Goal: Connect with others: Connect with others

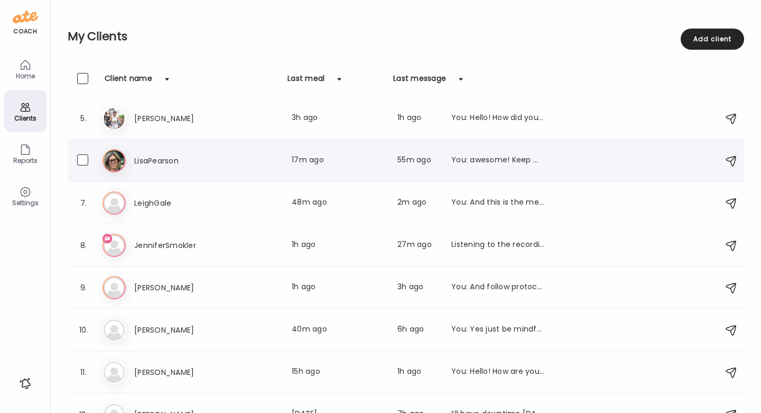
scroll to position [172, 0]
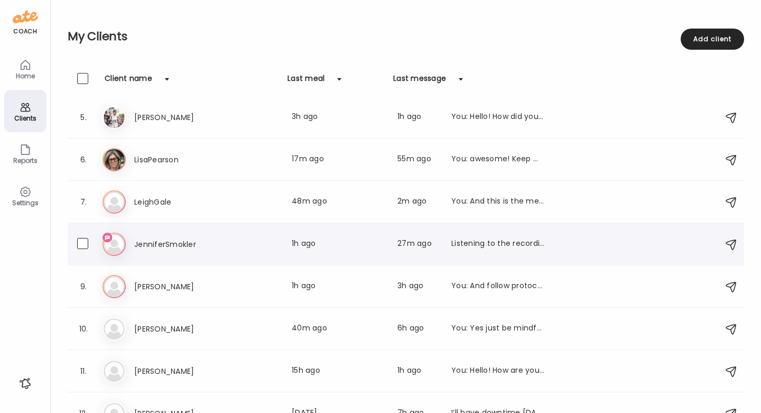
click at [471, 233] on div "Je [PERSON_NAME] Last meal: 1h ago Last message: 27m ago Listening to the recor…" at bounding box center [408, 244] width 610 height 23
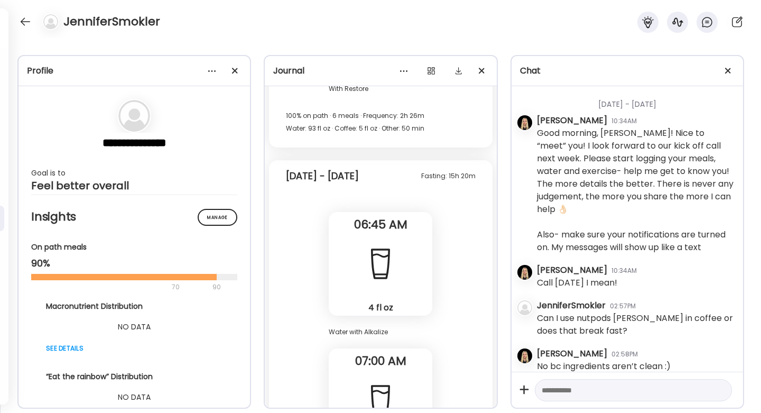
scroll to position [33894, 0]
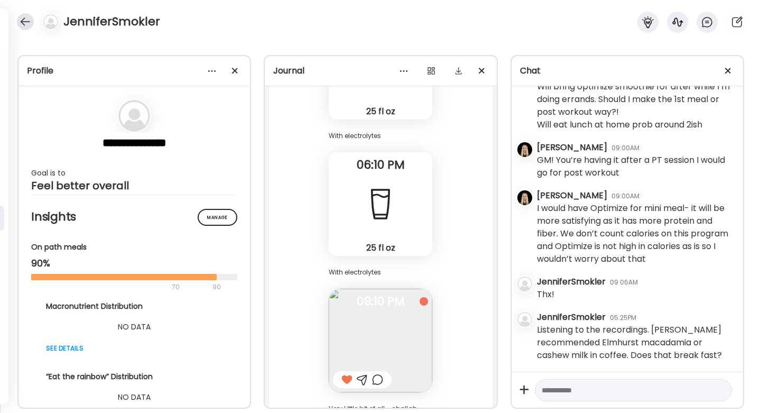
click at [24, 26] on div at bounding box center [25, 21] width 17 height 17
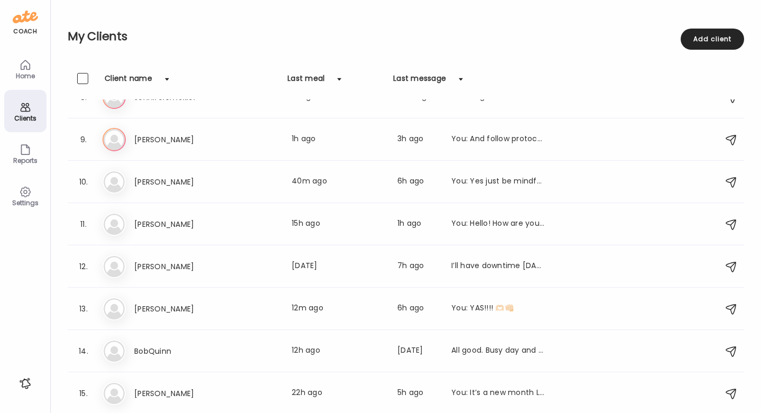
scroll to position [319, 0]
click at [192, 272] on h3 "[PERSON_NAME]" at bounding box center [180, 266] width 93 height 13
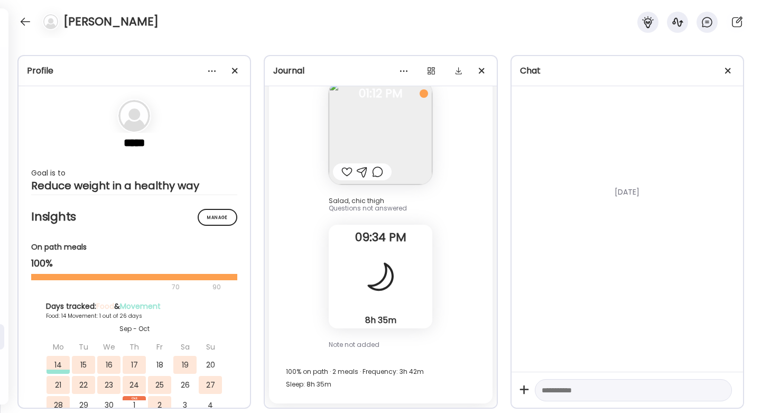
scroll to position [10941, 0]
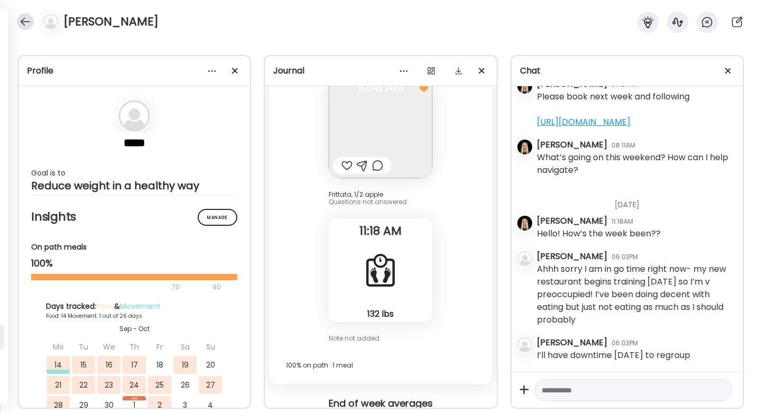
click at [29, 21] on div at bounding box center [25, 21] width 17 height 17
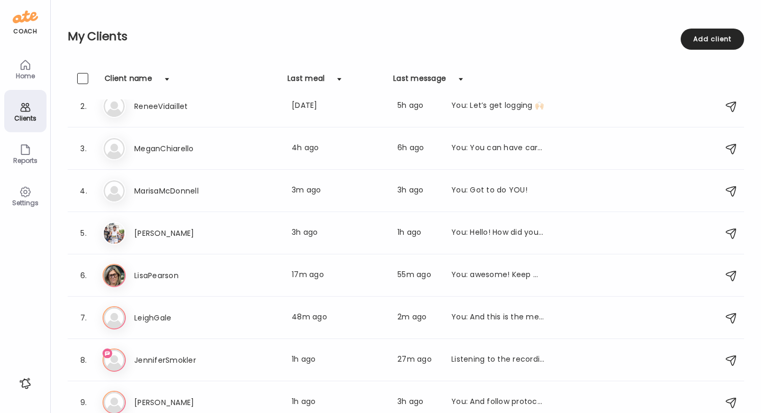
click at [33, 70] on div "Home" at bounding box center [25, 69] width 42 height 42
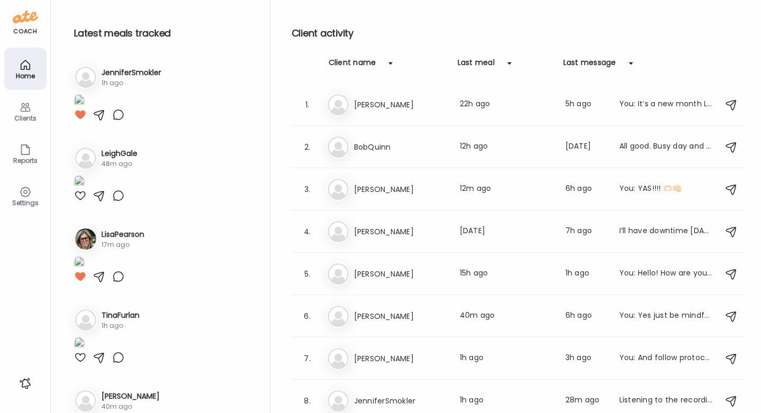
click at [27, 122] on div "Clients" at bounding box center [25, 118] width 38 height 7
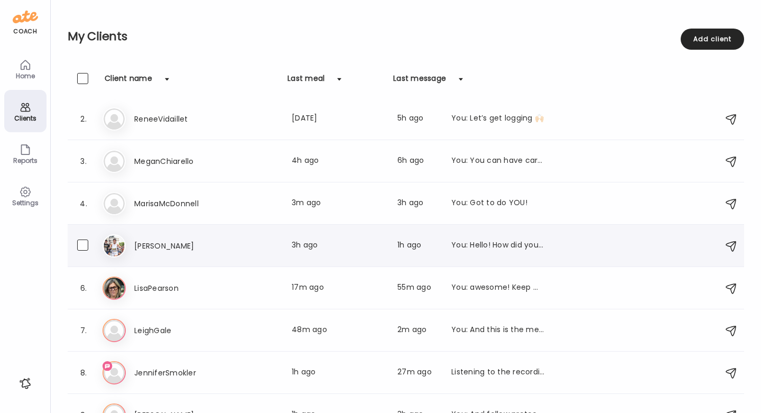
scroll to position [45, 0]
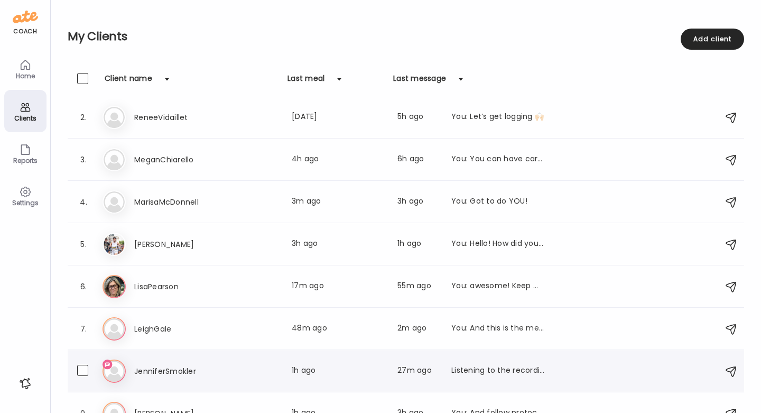
click at [494, 360] on div "Je [PERSON_NAME] Last meal: 1h ago Last message: 27m ago Listening to the recor…" at bounding box center [408, 371] width 610 height 23
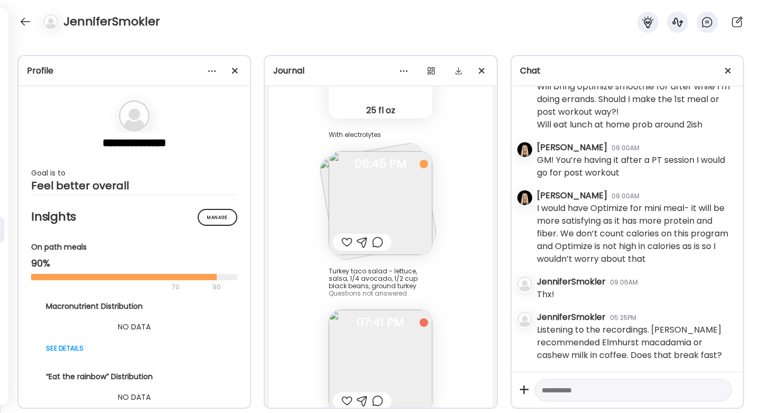
scroll to position [37100, 0]
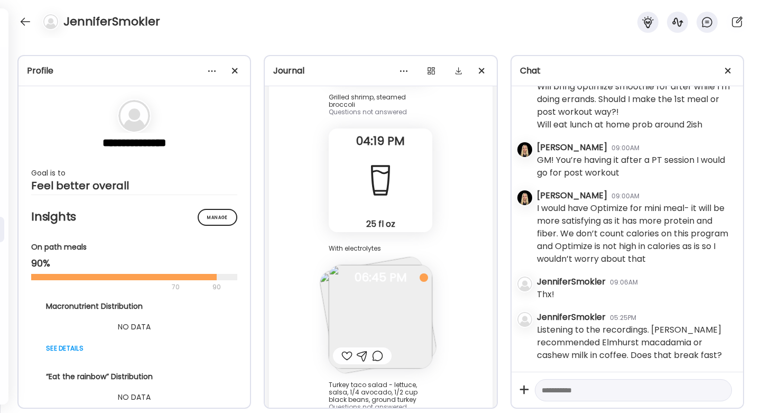
click at [376, 265] on img at bounding box center [381, 317] width 104 height 104
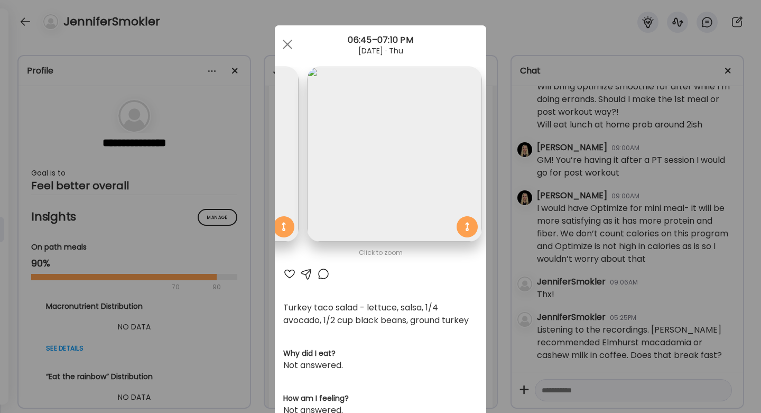
scroll to position [0, 0]
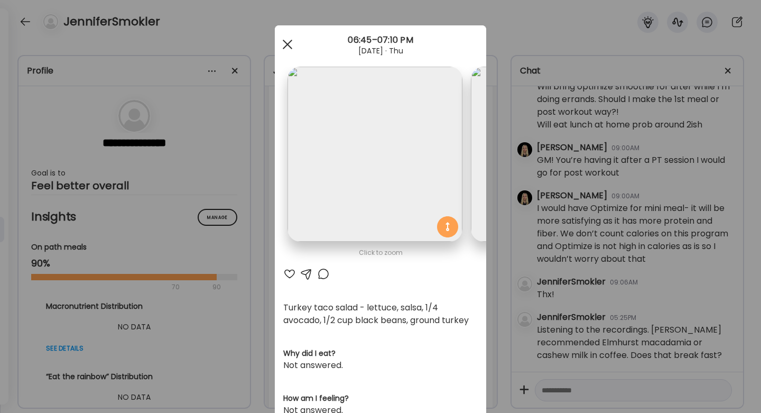
click at [287, 44] on span at bounding box center [288, 45] width 10 height 10
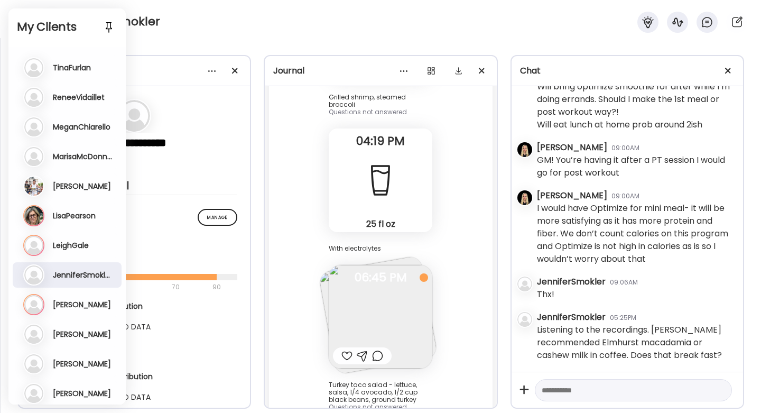
click at [225, 21] on div "JenniferSmokler" at bounding box center [380, 19] width 761 height 38
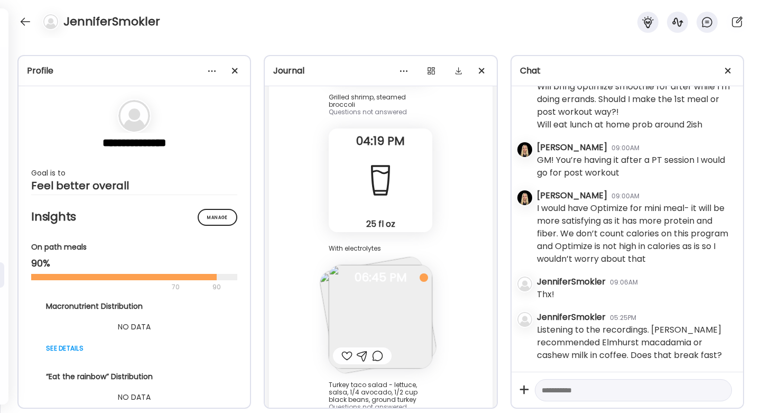
click at [165, 43] on div "**********" at bounding box center [380, 225] width 761 height 375
click at [20, 21] on div at bounding box center [25, 21] width 17 height 17
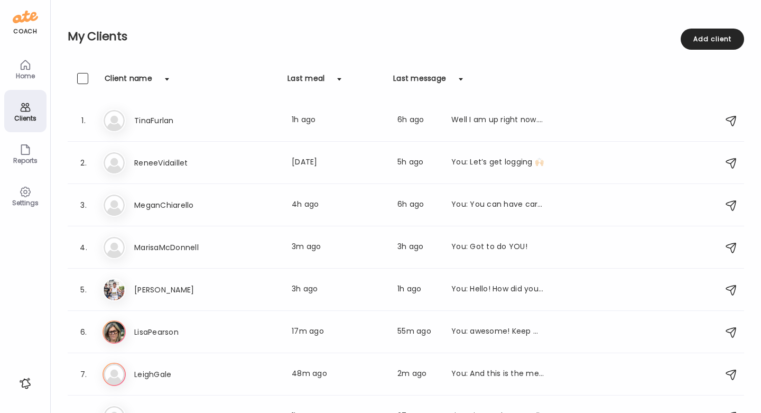
click at [21, 61] on icon at bounding box center [25, 65] width 13 height 13
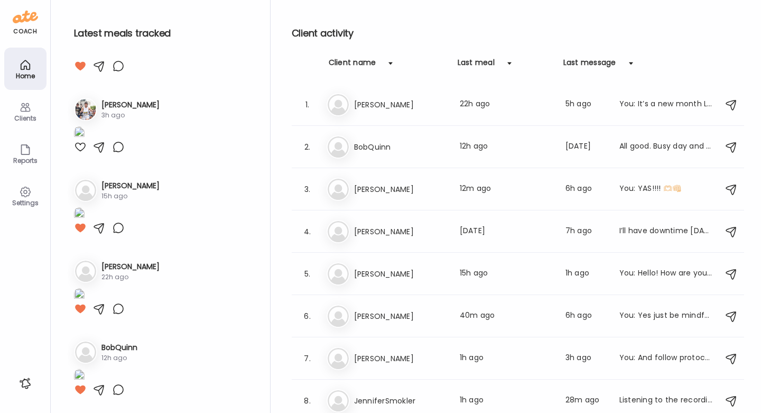
scroll to position [841, 0]
click at [400, 321] on h3 "[PERSON_NAME]" at bounding box center [400, 316] width 93 height 13
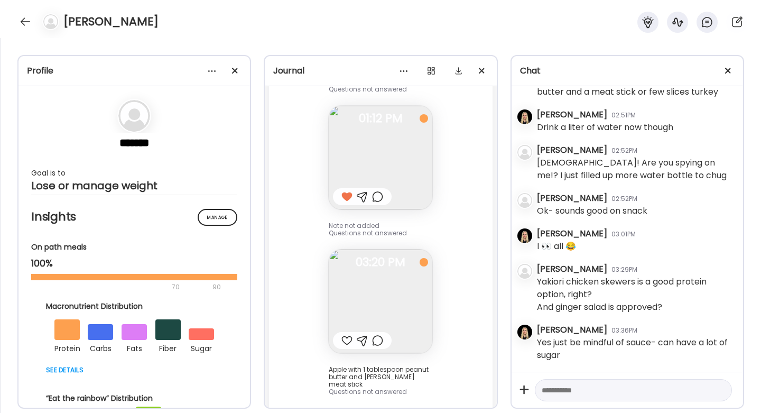
scroll to position [13327, 0]
click at [24, 29] on div at bounding box center [25, 21] width 17 height 17
